Goal: Check status: Check status

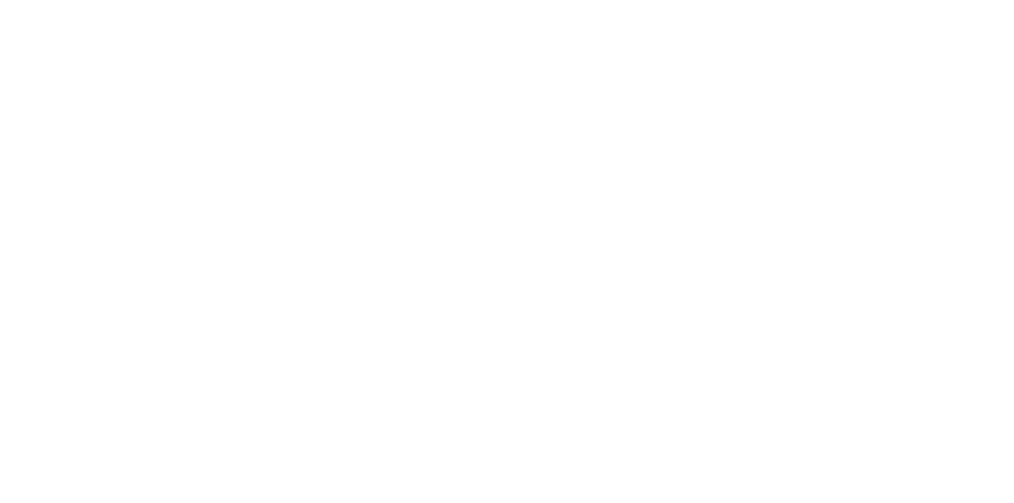
select select "*****"
select select
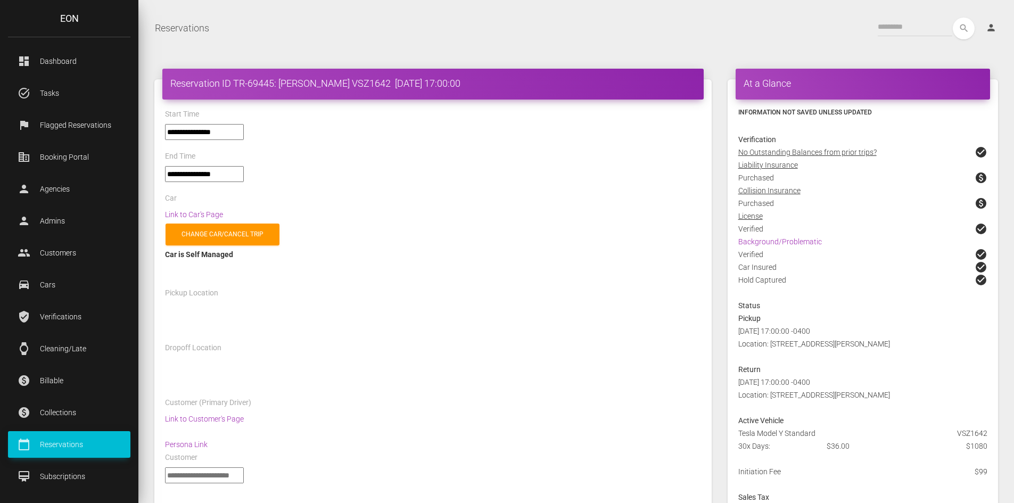
select select "*****"
select select
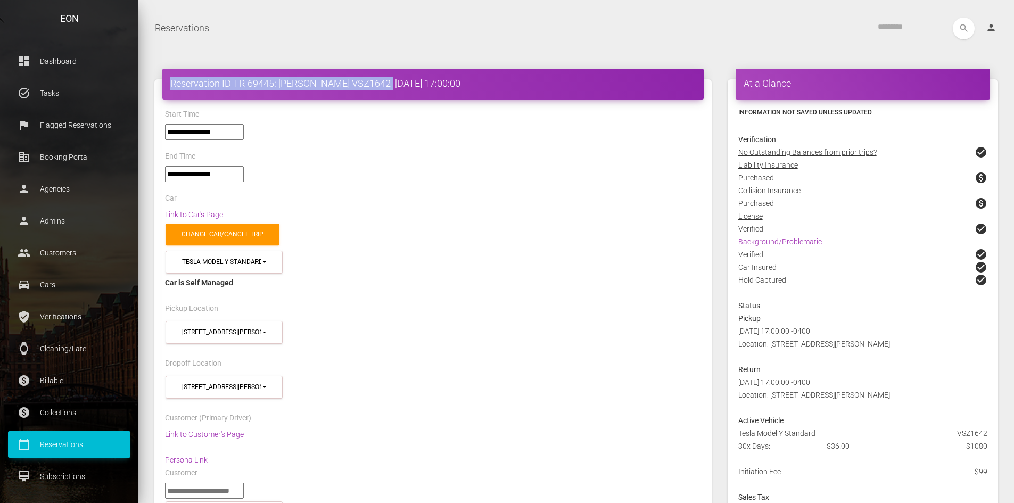
drag, startPoint x: 399, startPoint y: 83, endPoint x: 163, endPoint y: 82, distance: 235.9
click at [163, 82] on div "Reservation ID TR-69445: [PERSON_NAME] VSZ1642 [DATE] 17:00:00" at bounding box center [433, 84] width 542 height 31
copy h4 "Reservation ID TR-69445: [PERSON_NAME] VSZ1642"
click at [357, 121] on div "Start Time" at bounding box center [433, 116] width 552 height 17
drag, startPoint x: 400, startPoint y: 84, endPoint x: 170, endPoint y: 88, distance: 229.6
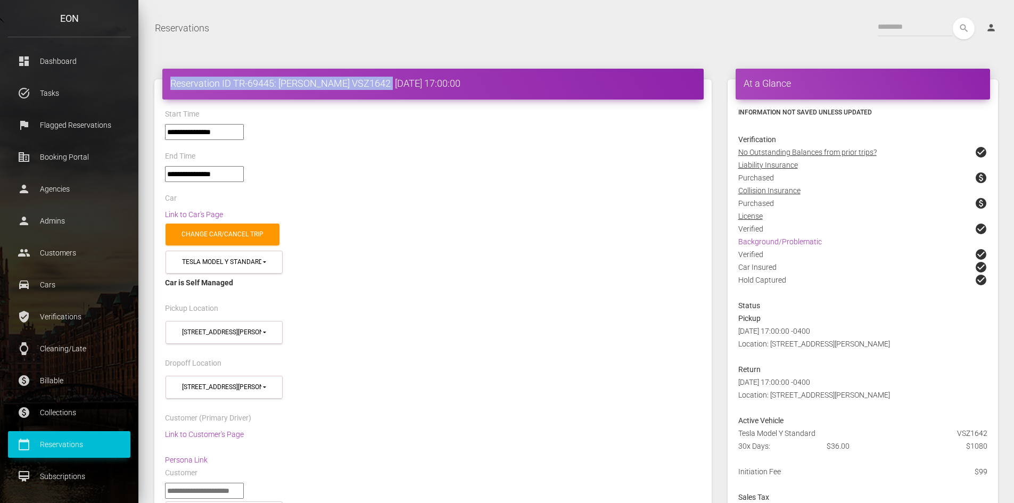
click at [170, 88] on h4 "Reservation ID TR-69445: [PERSON_NAME] VSZ1642 [DATE] 17:00:00" at bounding box center [433, 83] width 526 height 13
copy h4 "Reservation ID TR-69445: [PERSON_NAME] VSZ1642"
